Goal: Task Accomplishment & Management: Use online tool/utility

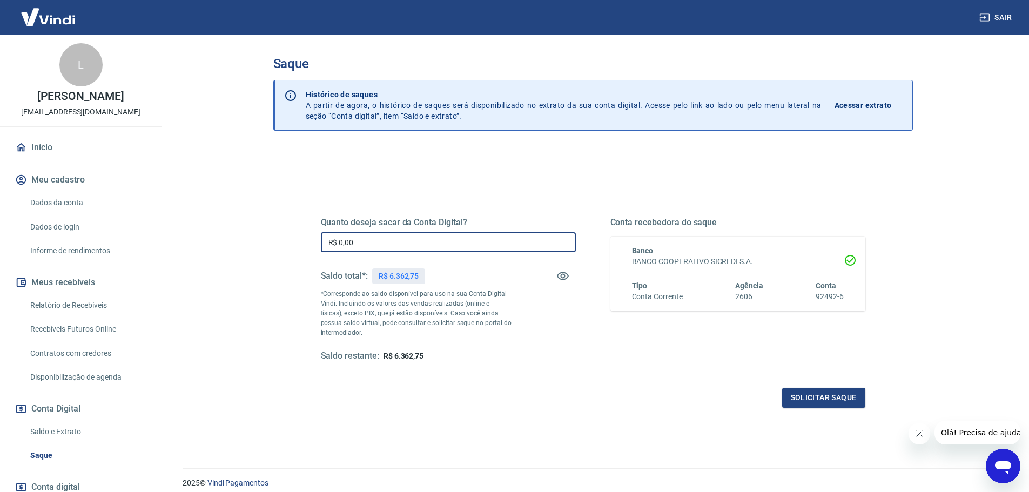
click at [363, 240] on input "R$ 0,00" at bounding box center [448, 242] width 255 height 20
type input "R$ 6.362,75"
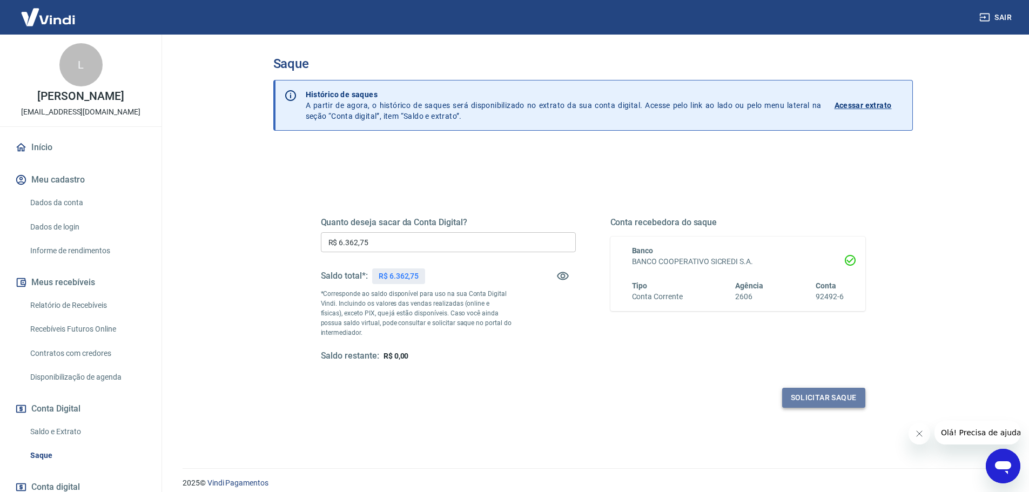
click at [813, 394] on button "Solicitar saque" at bounding box center [823, 398] width 83 height 20
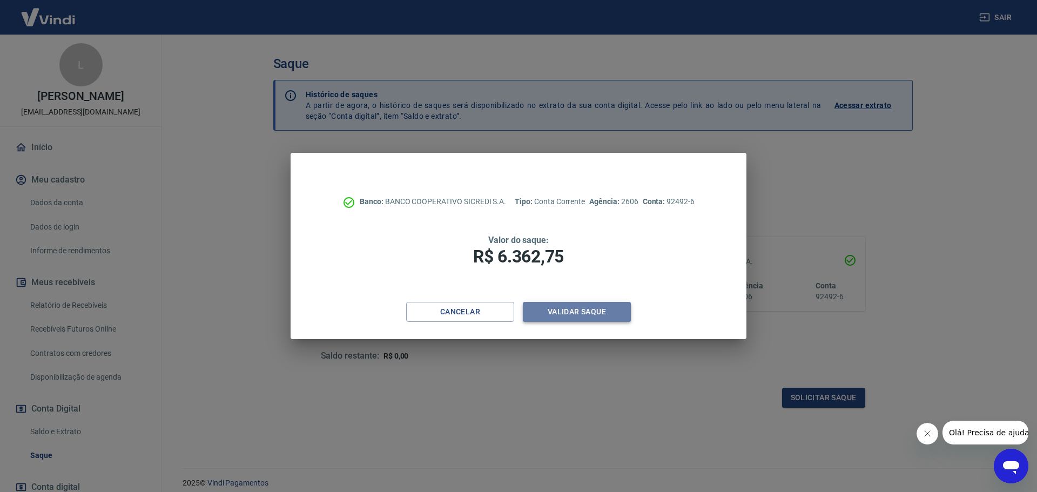
click at [559, 306] on button "Validar saque" at bounding box center [577, 312] width 108 height 20
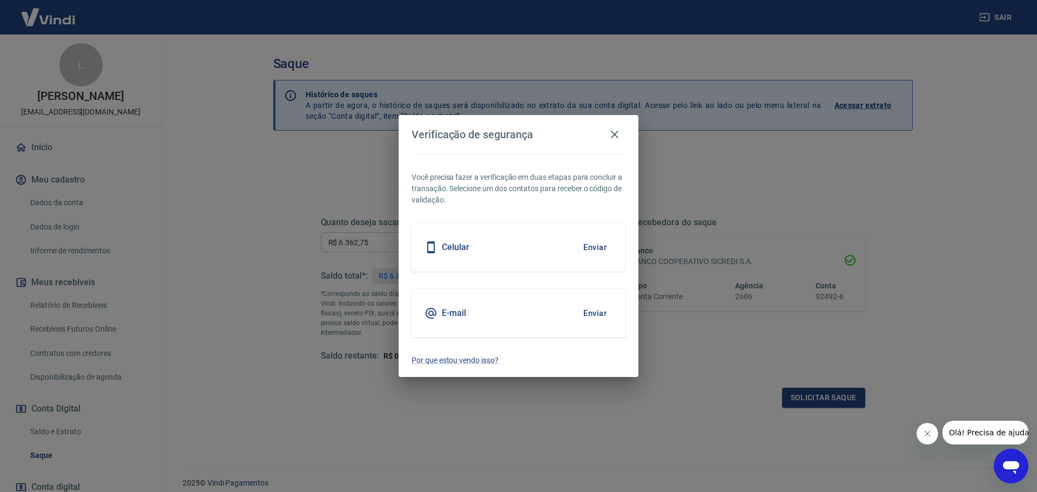
click at [587, 312] on button "Enviar" at bounding box center [594, 313] width 35 height 23
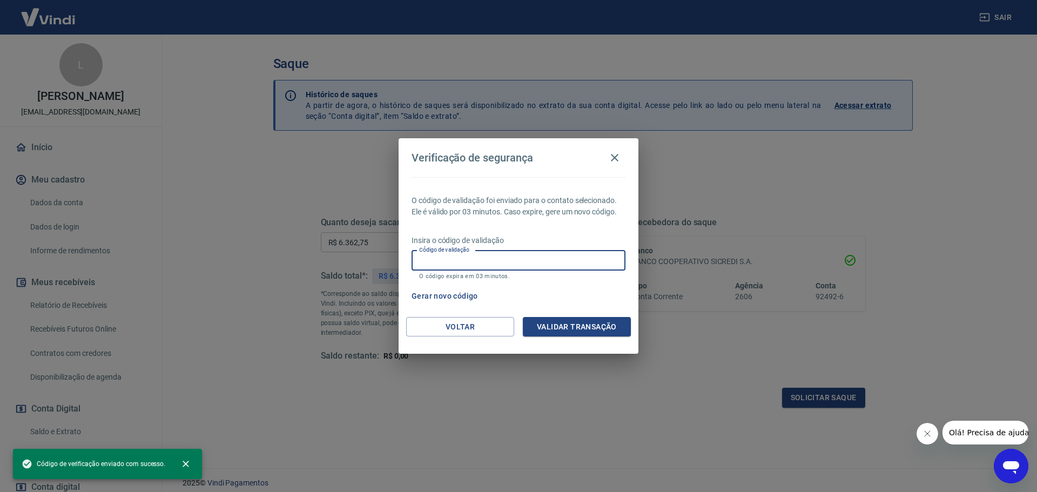
click at [458, 261] on input "Código de validação" at bounding box center [519, 261] width 214 height 20
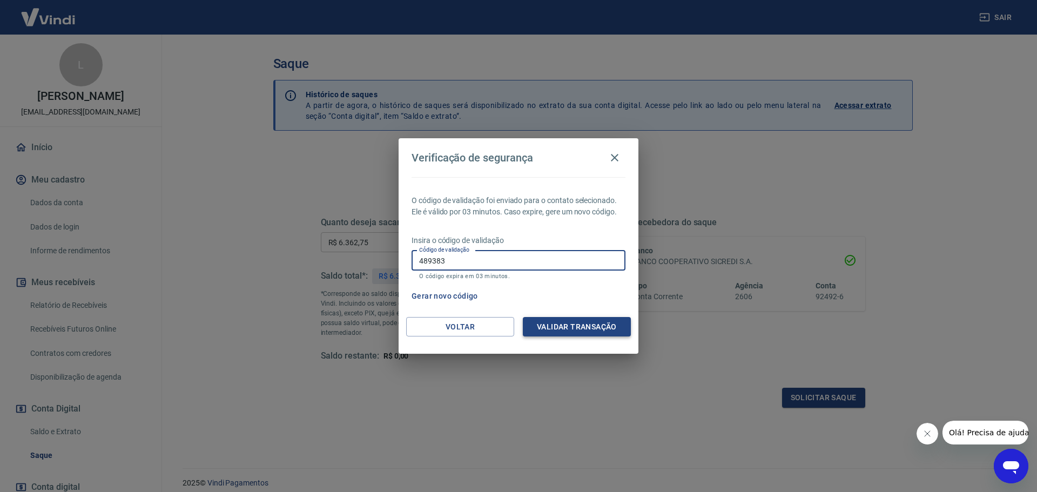
type input "489383"
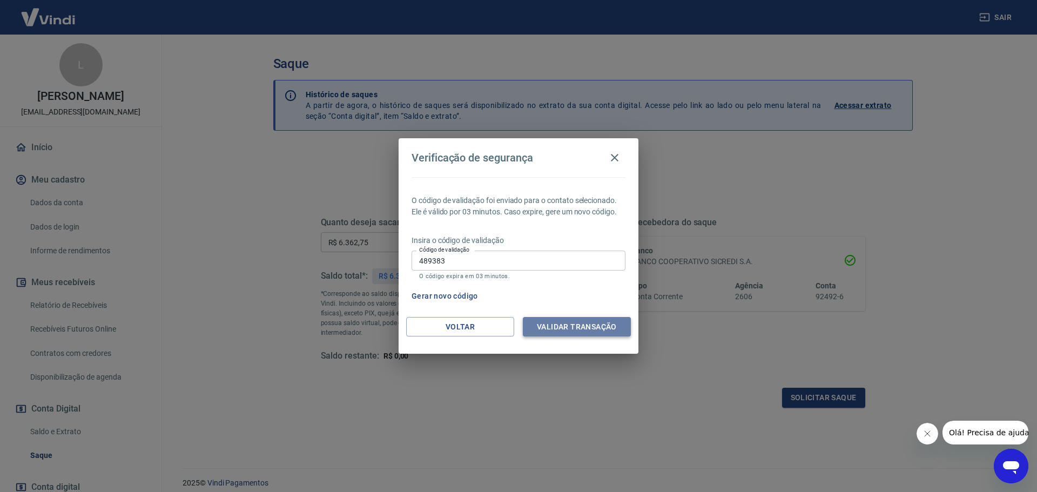
click at [551, 331] on button "Validar transação" at bounding box center [577, 327] width 108 height 20
